Goal: Task Accomplishment & Management: Manage account settings

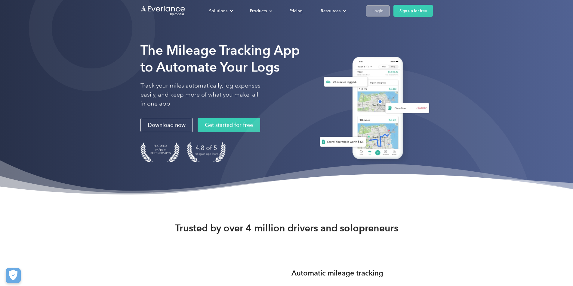
click at [383, 13] on div "Login" at bounding box center [377, 11] width 11 height 8
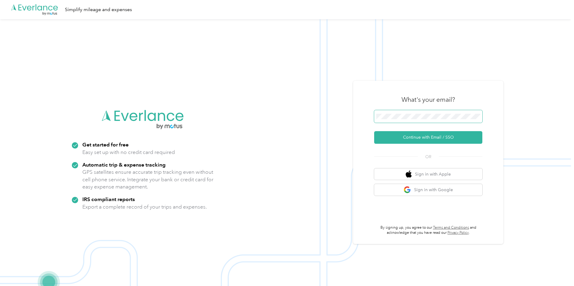
drag, startPoint x: 428, startPoint y: 113, endPoint x: 431, endPoint y: 128, distance: 15.0
click at [428, 113] on span at bounding box center [428, 116] width 108 height 13
click at [422, 138] on button "Continue with Email / SSO" at bounding box center [428, 137] width 108 height 13
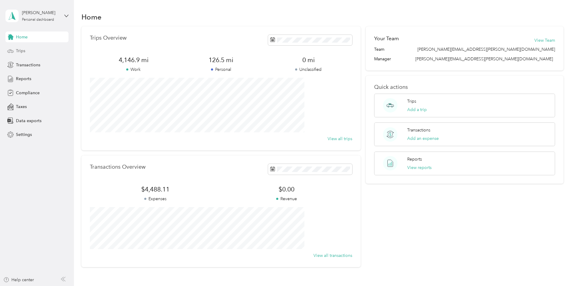
click at [19, 52] on span "Trips" at bounding box center [20, 51] width 9 height 6
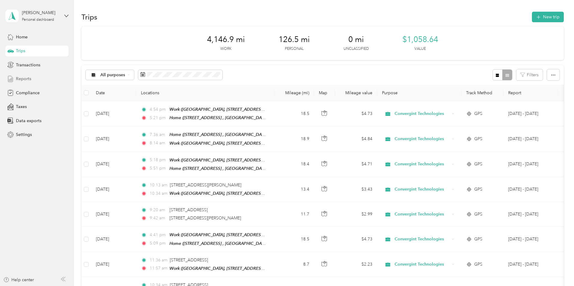
click at [27, 79] on span "Reports" at bounding box center [23, 79] width 15 height 6
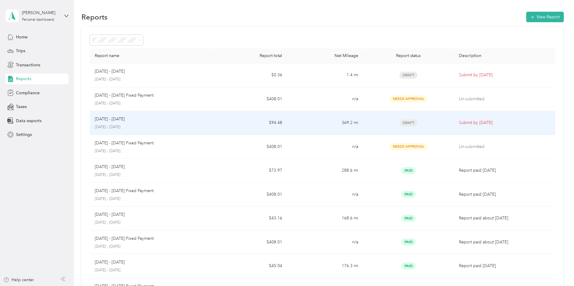
click at [125, 119] on p "Sep 1 - 30, 2025" at bounding box center [110, 119] width 30 height 7
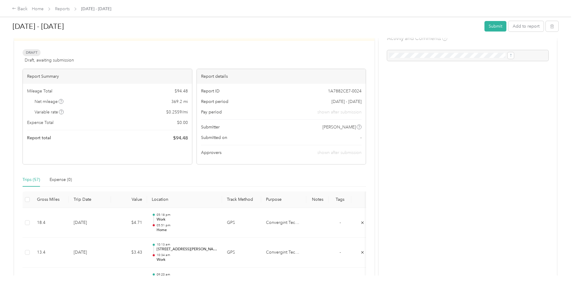
scroll to position [30, 0]
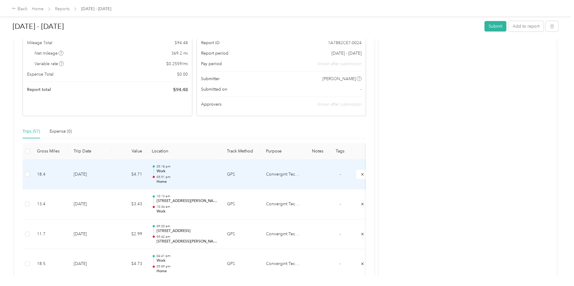
scroll to position [0, 0]
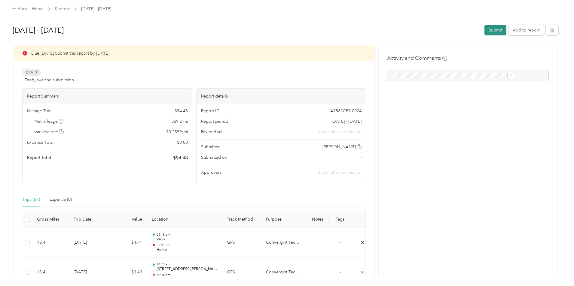
click at [484, 34] on button "Submit" at bounding box center [495, 30] width 22 height 11
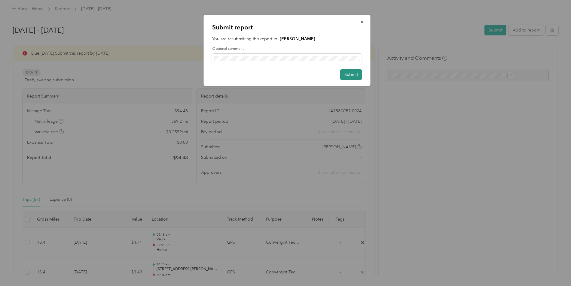
click at [349, 74] on button "Submit" at bounding box center [351, 74] width 22 height 11
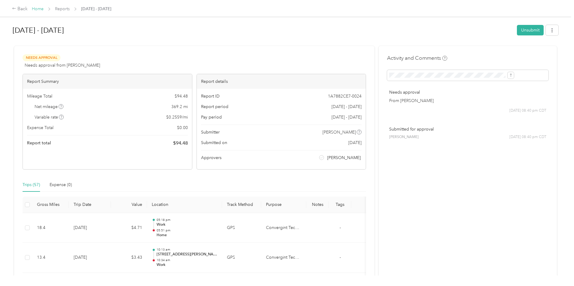
click at [44, 11] on span "Home" at bounding box center [38, 9] width 12 height 6
click at [44, 8] on link "Home" at bounding box center [38, 8] width 12 height 5
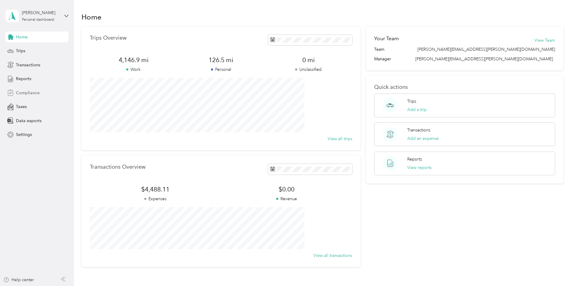
click at [34, 93] on span "Compliance" at bounding box center [28, 93] width 24 height 6
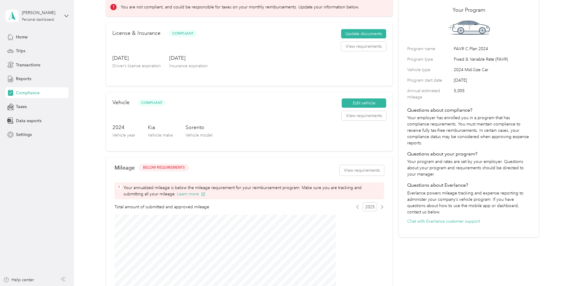
scroll to position [63, 0]
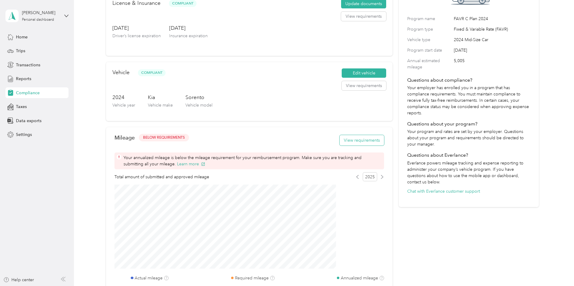
click at [343, 146] on button "View requirements" at bounding box center [362, 140] width 44 height 11
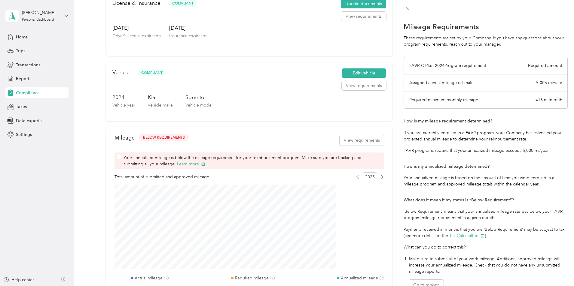
click at [23, 78] on div "Mileage Requirements These requirements are set by your Company. If you have an…" at bounding box center [287, 143] width 574 height 286
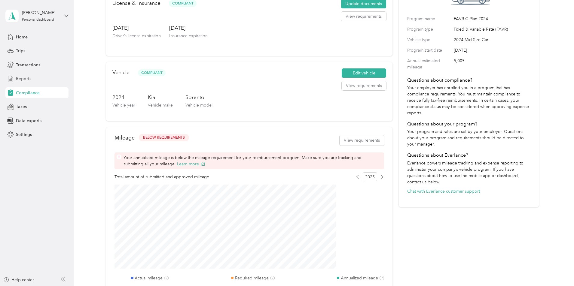
click at [23, 77] on span "Reports" at bounding box center [23, 79] width 15 height 6
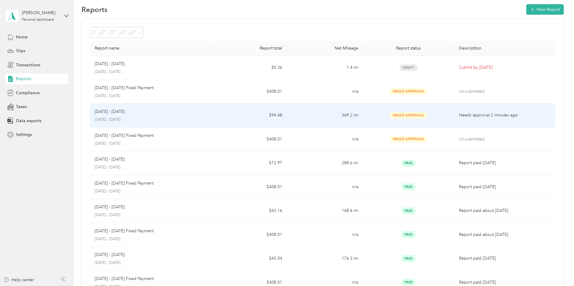
scroll to position [3, 0]
